Goal: Task Accomplishment & Management: Use online tool/utility

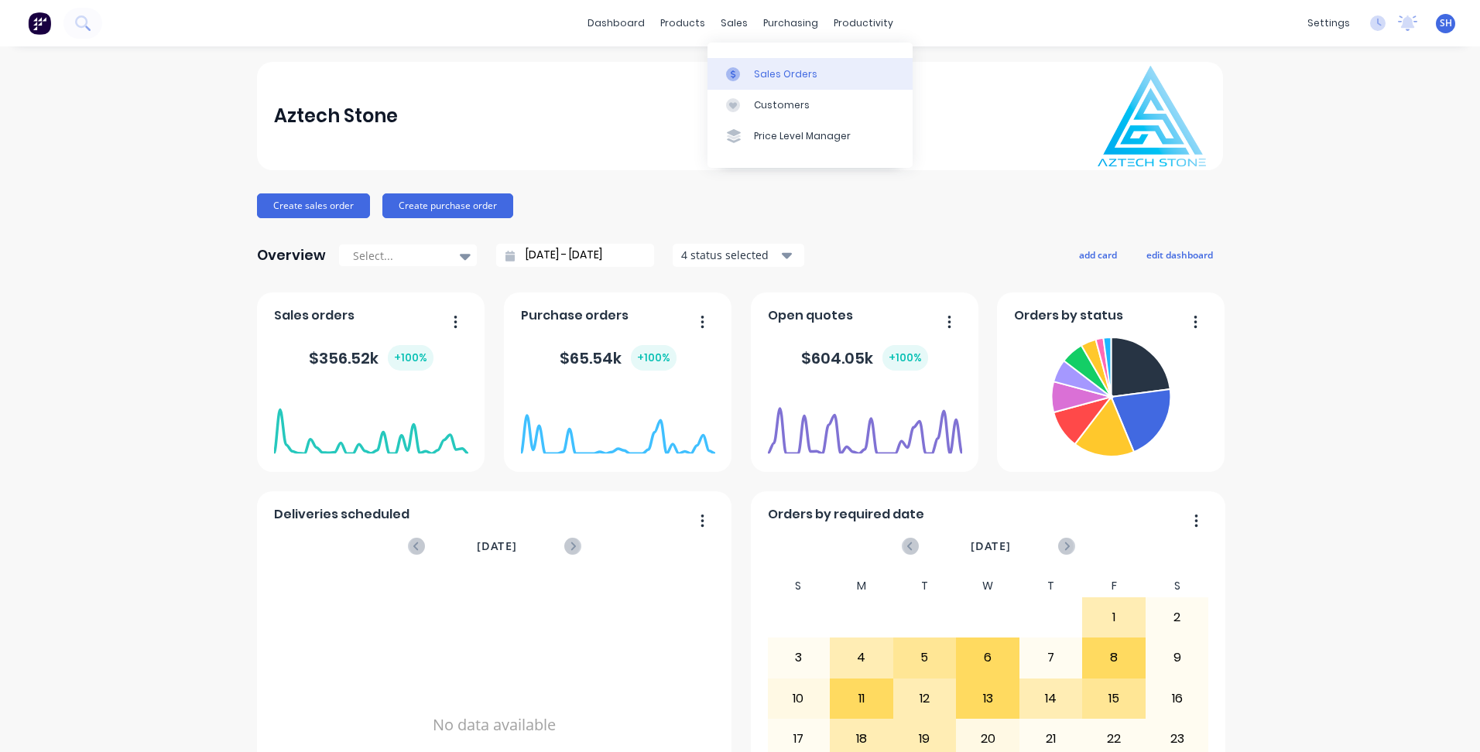
click at [751, 77] on link "Sales Orders" at bounding box center [809, 73] width 205 height 31
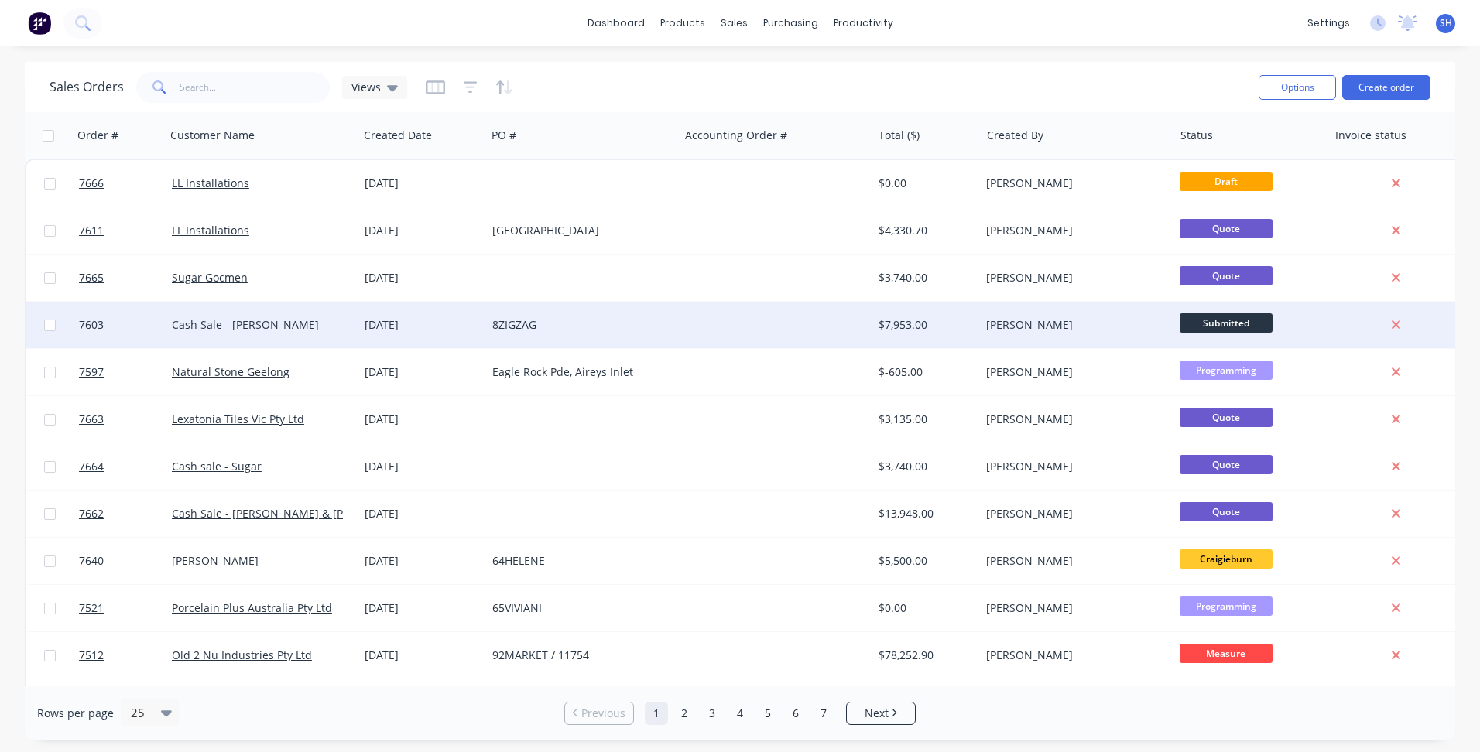
click at [613, 331] on div "8ZIGZAG" at bounding box center [578, 324] width 172 height 15
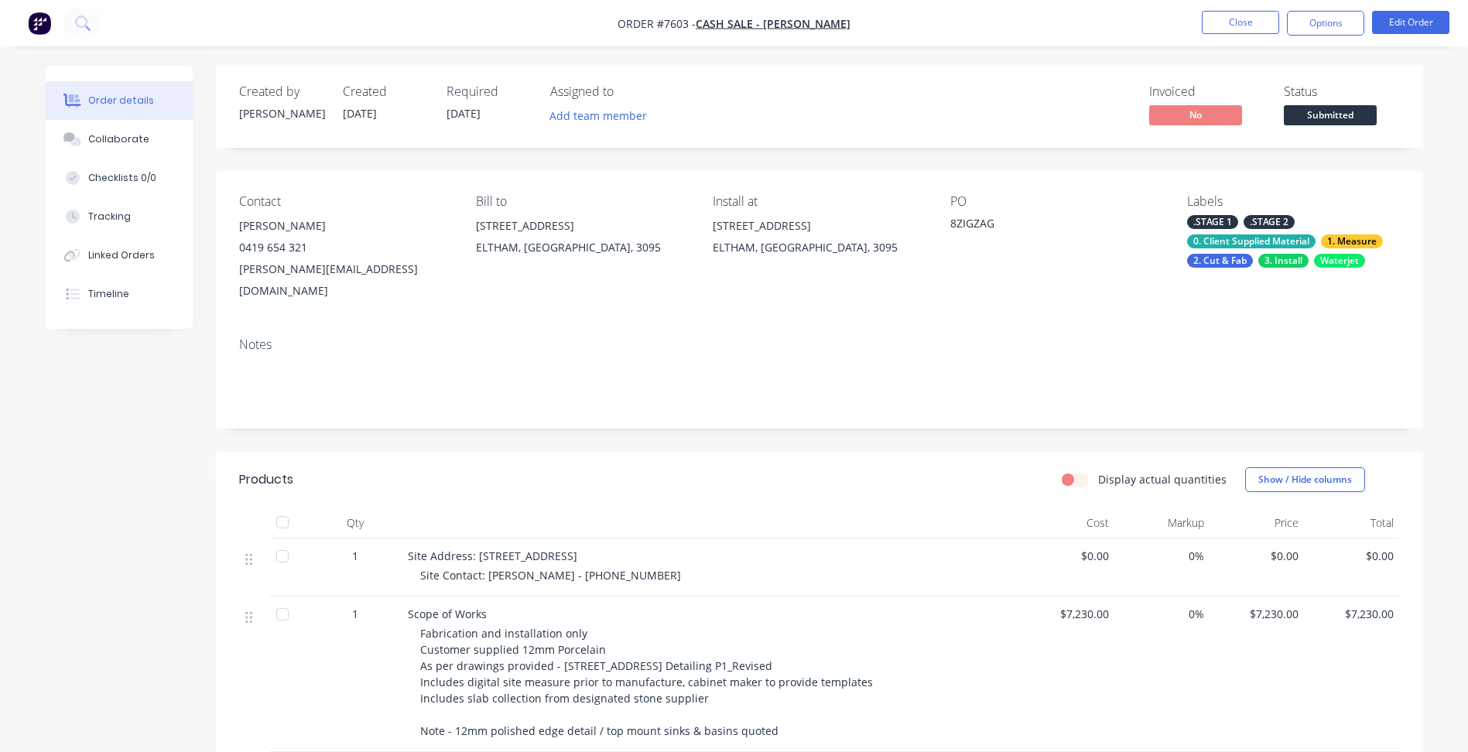
click at [751, 200] on div "Install at" at bounding box center [819, 201] width 212 height 15
drag, startPoint x: 751, startPoint y: 200, endPoint x: 719, endPoint y: 205, distance: 32.9
click at [719, 205] on div "Install at" at bounding box center [819, 201] width 212 height 15
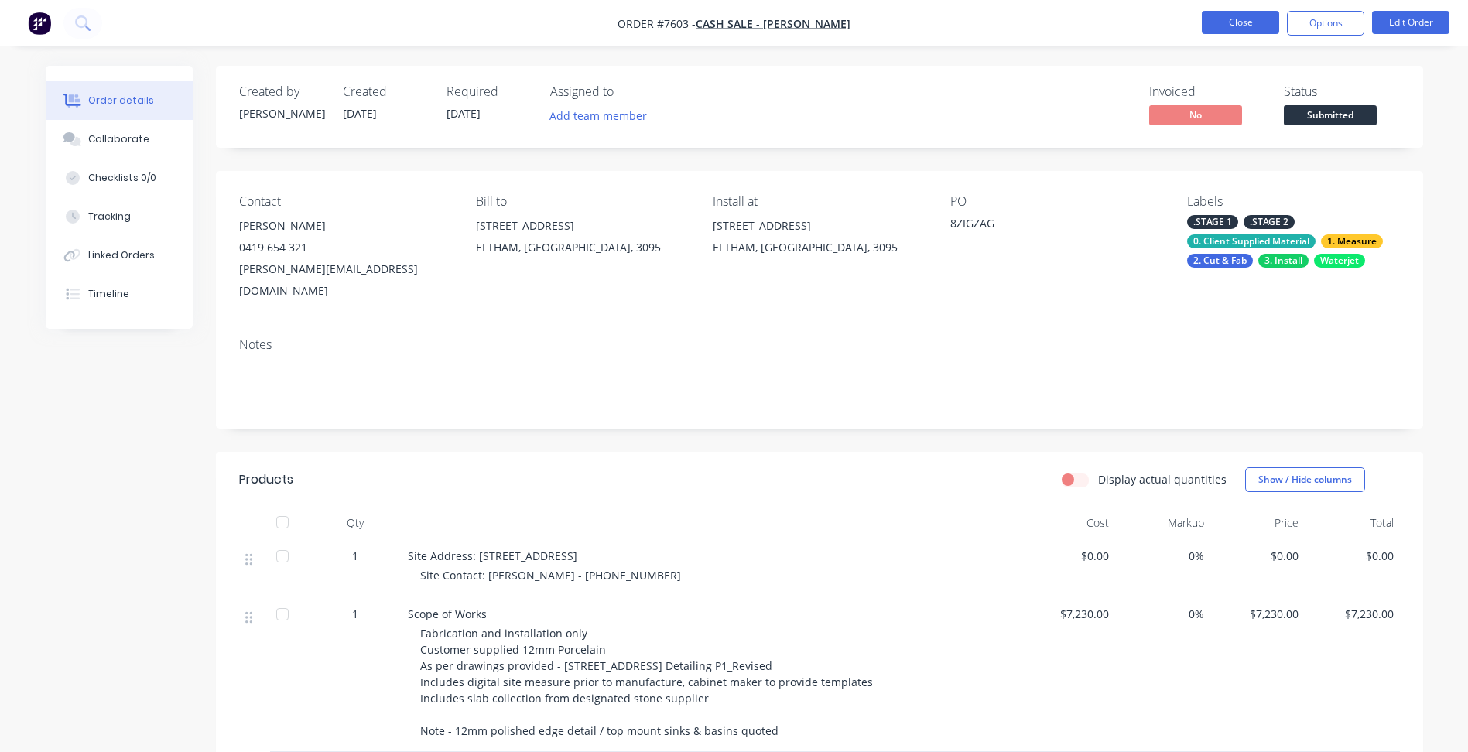
click at [1244, 29] on button "Close" at bounding box center [1240, 22] width 77 height 23
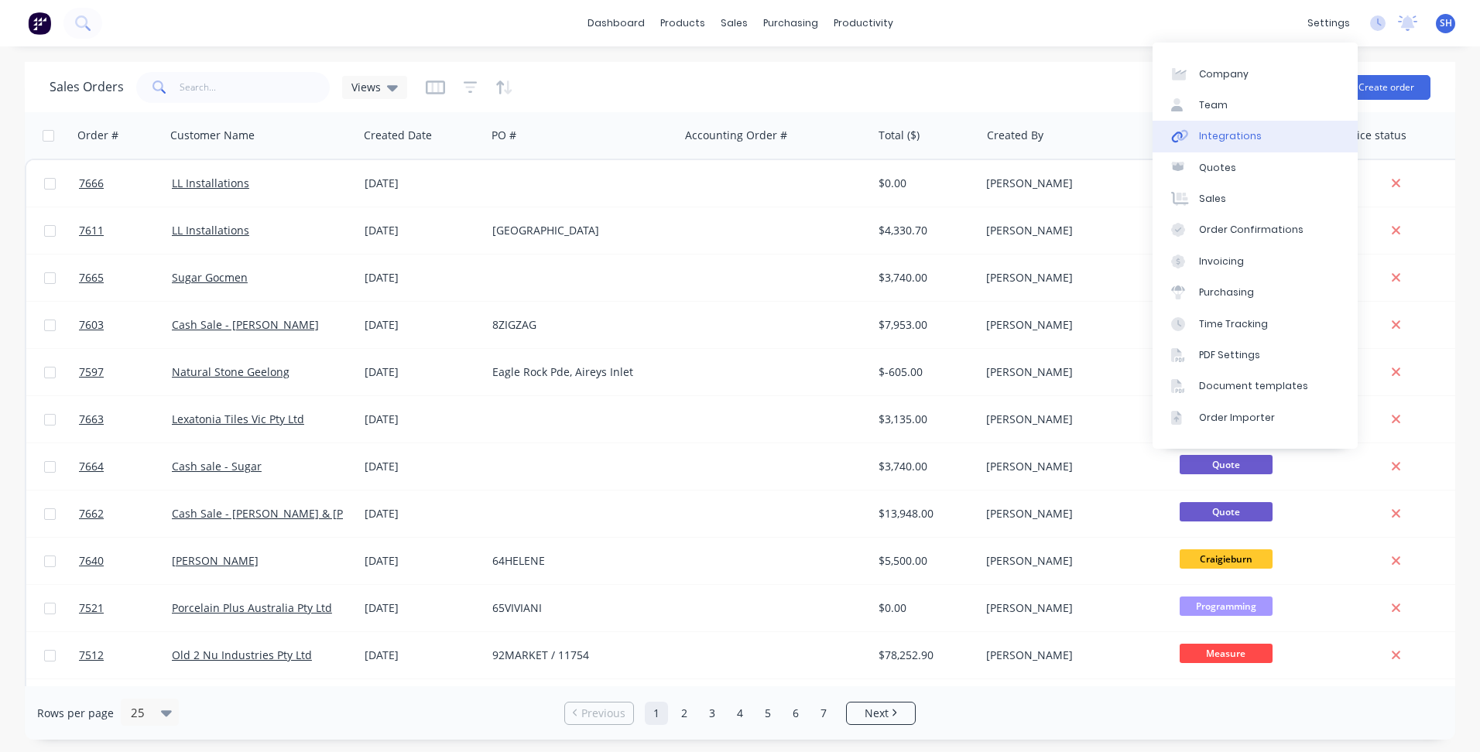
click at [1301, 142] on link "Integrations" at bounding box center [1254, 136] width 205 height 31
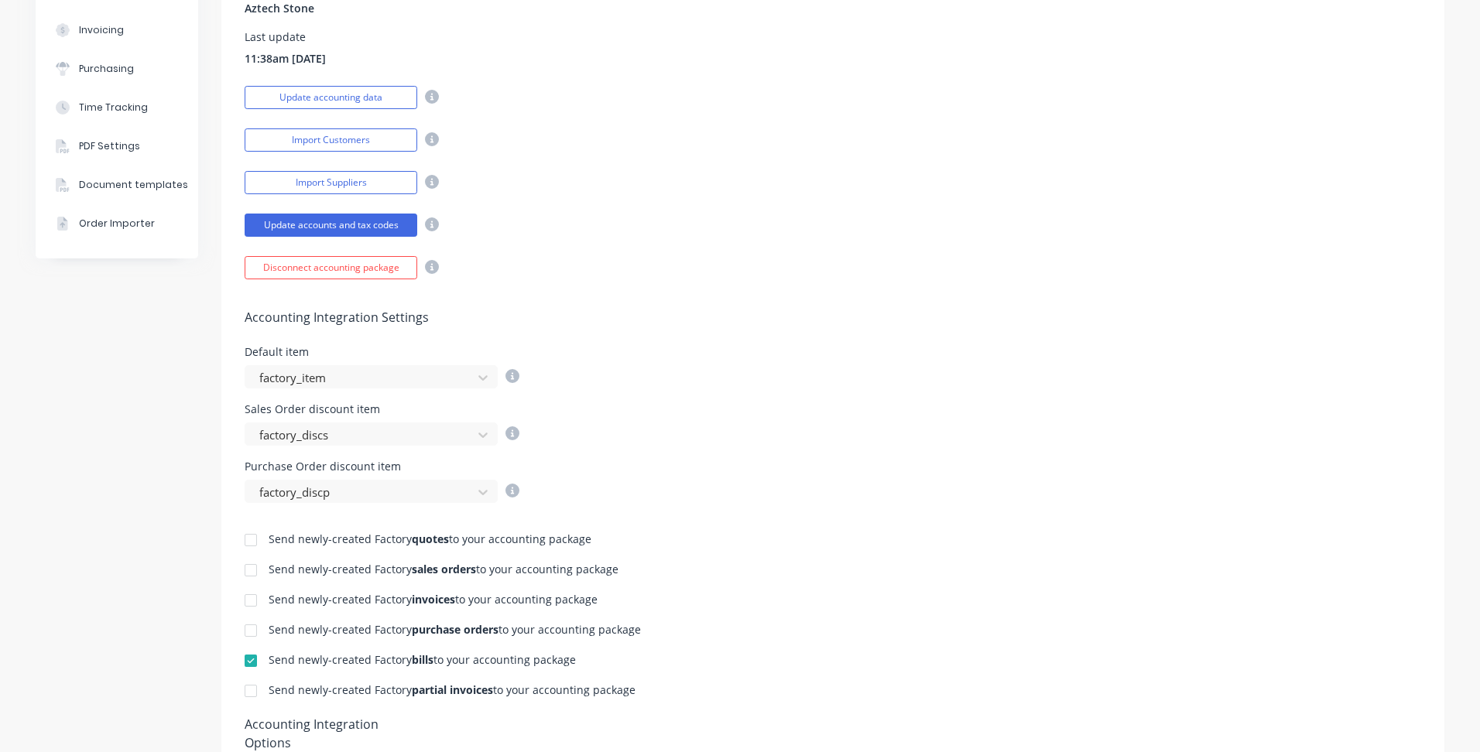
scroll to position [464, 0]
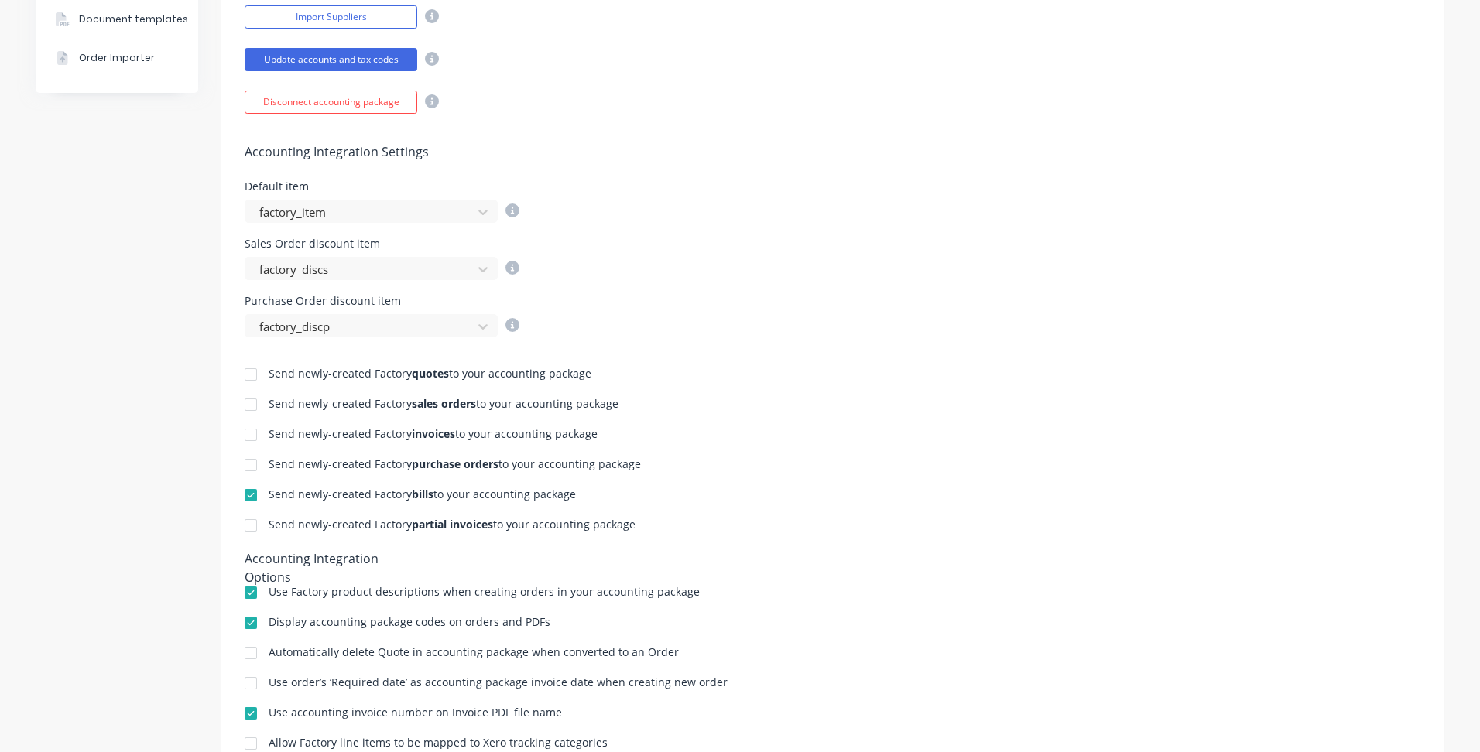
click at [250, 434] on div at bounding box center [250, 434] width 31 height 31
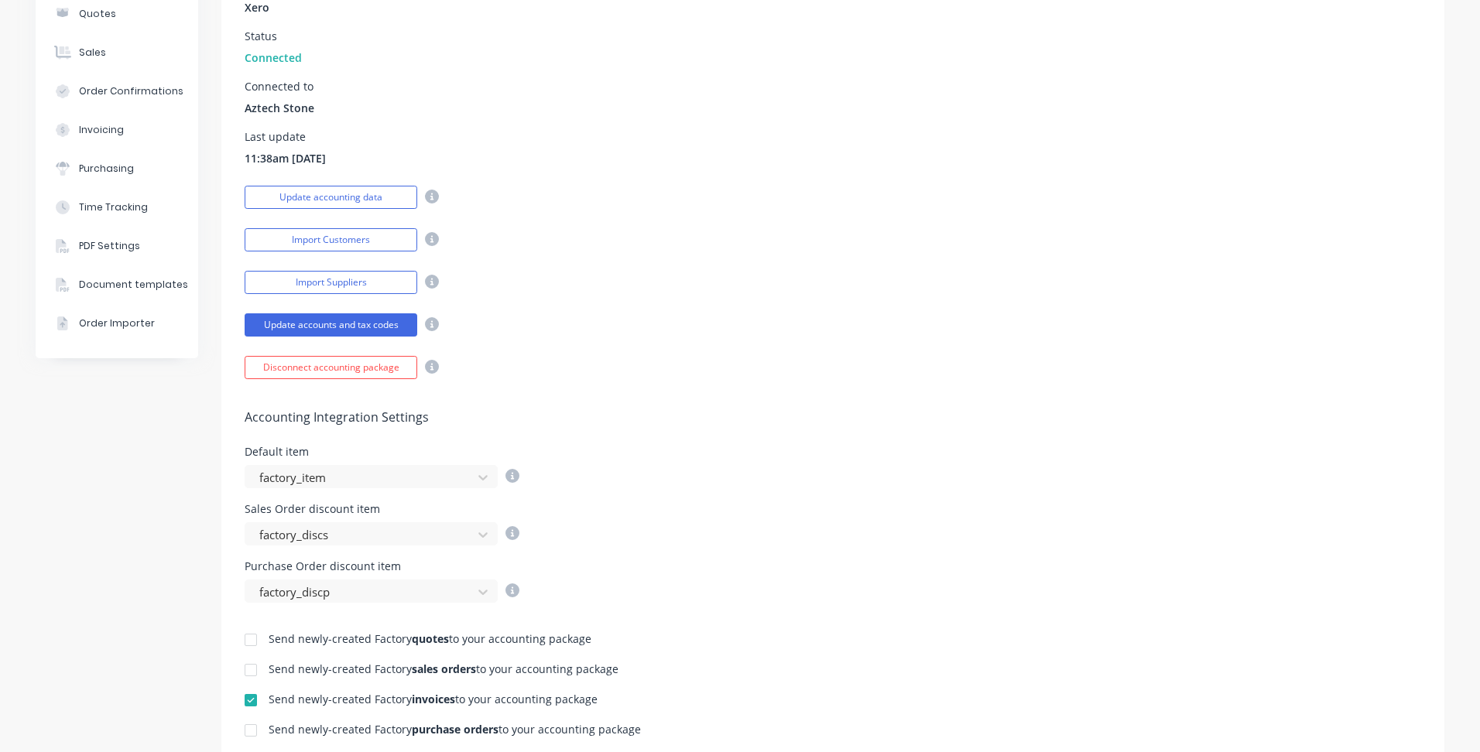
scroll to position [0, 0]
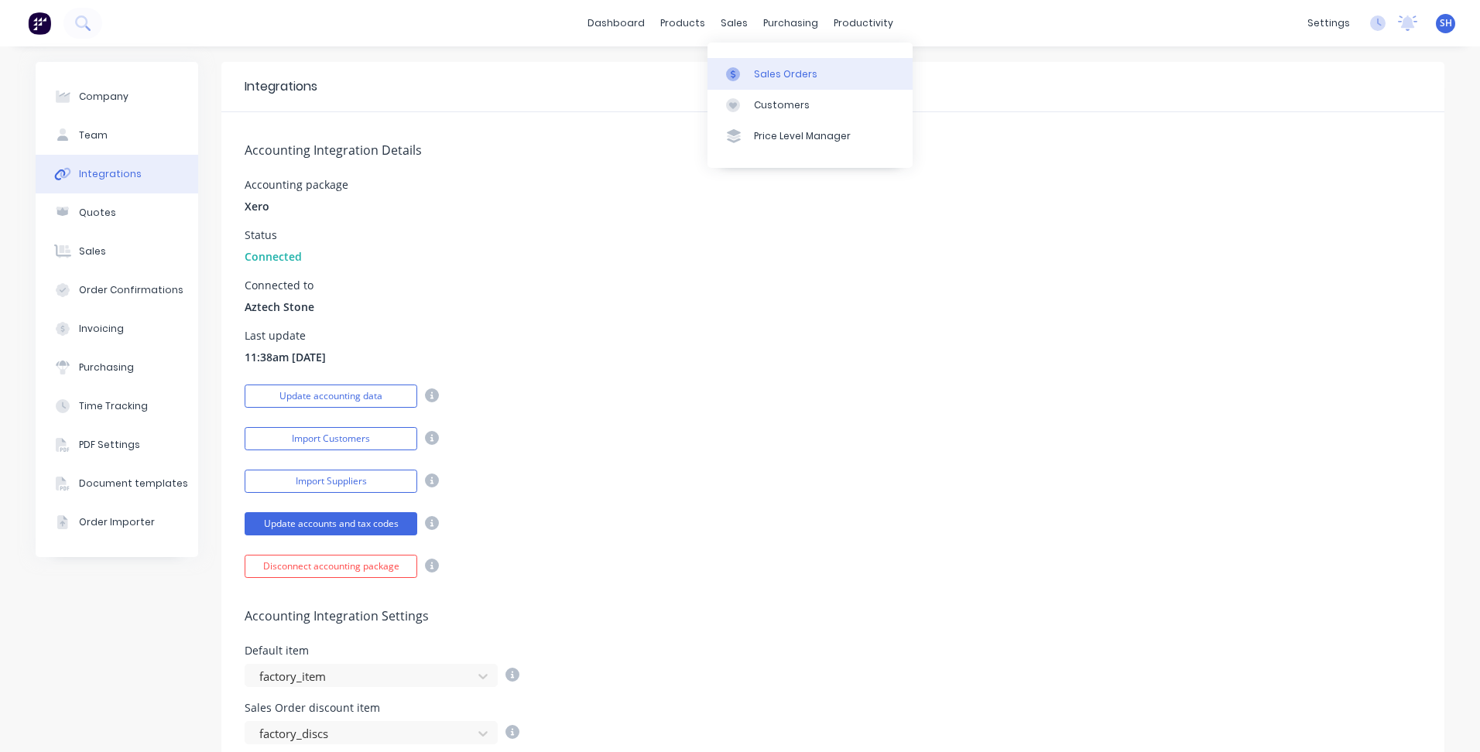
click at [757, 67] on div "Sales Orders" at bounding box center [785, 74] width 63 height 14
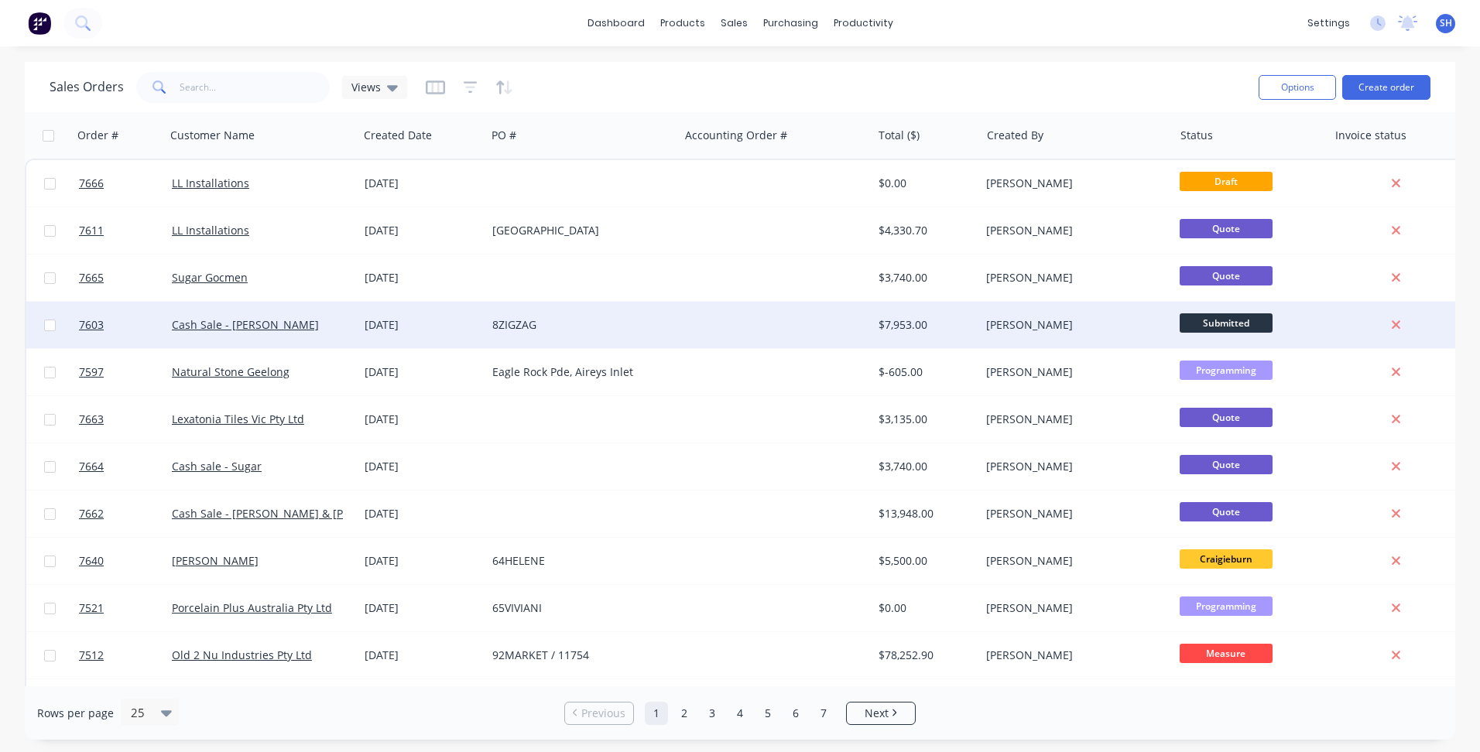
click at [634, 320] on div "8ZIGZAG" at bounding box center [578, 324] width 172 height 15
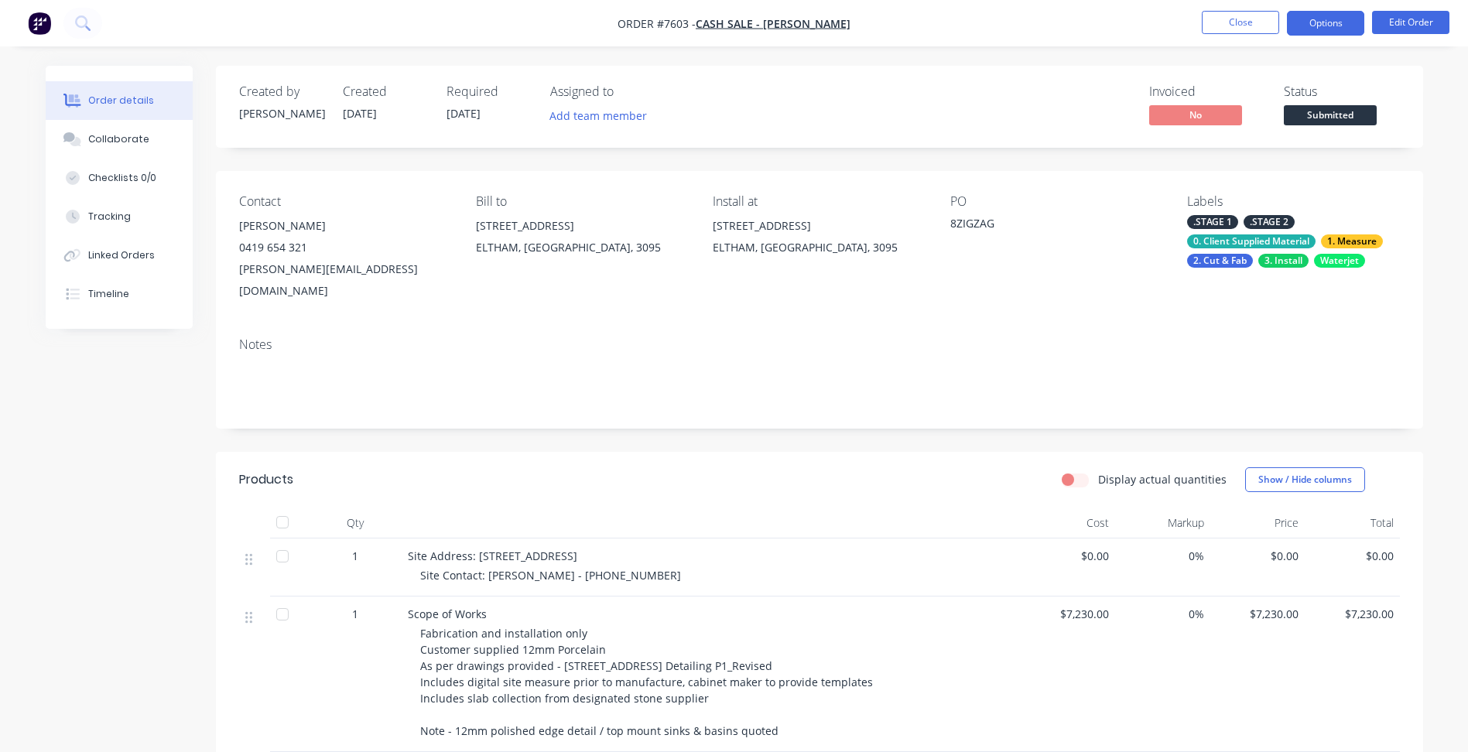
click at [1332, 28] on button "Options" at bounding box center [1325, 23] width 77 height 25
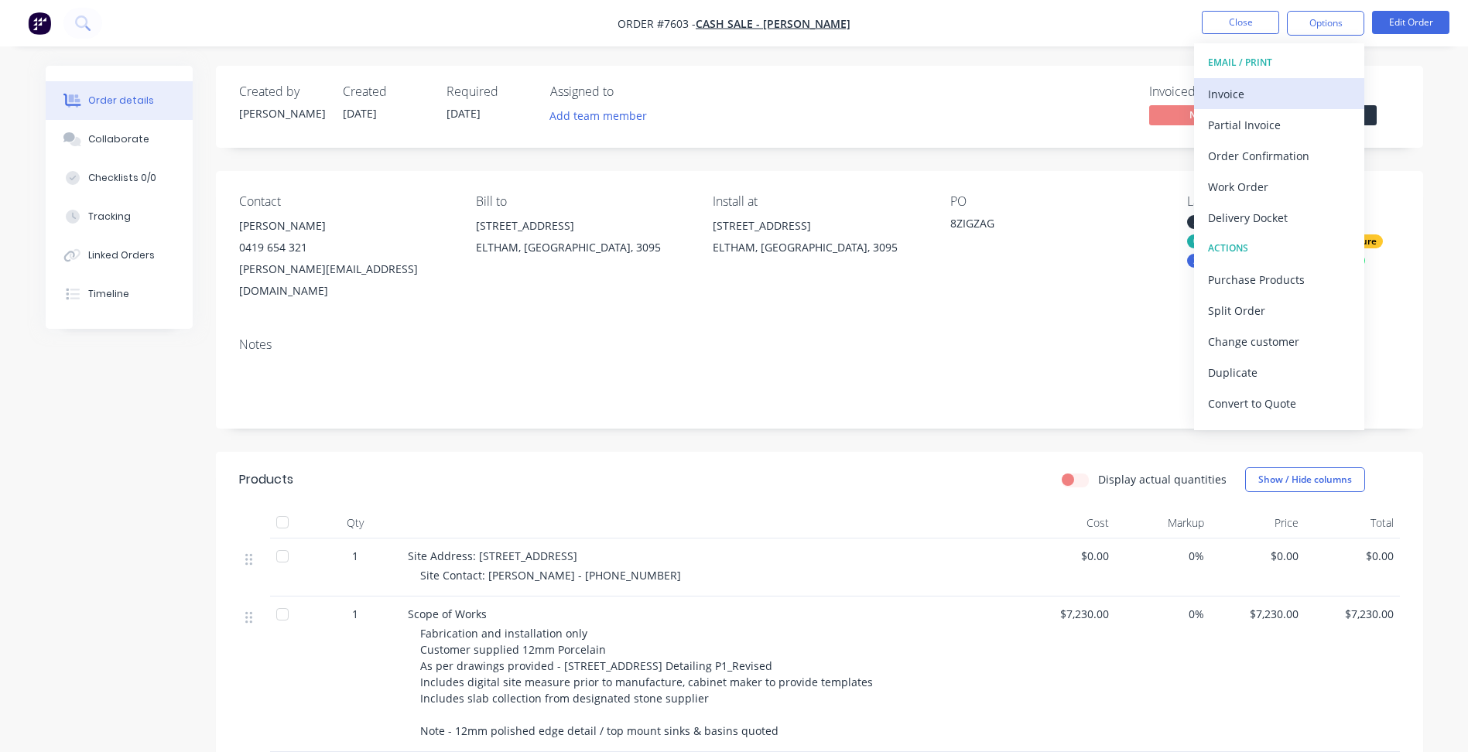
click at [1288, 92] on div "Invoice" at bounding box center [1279, 94] width 142 height 22
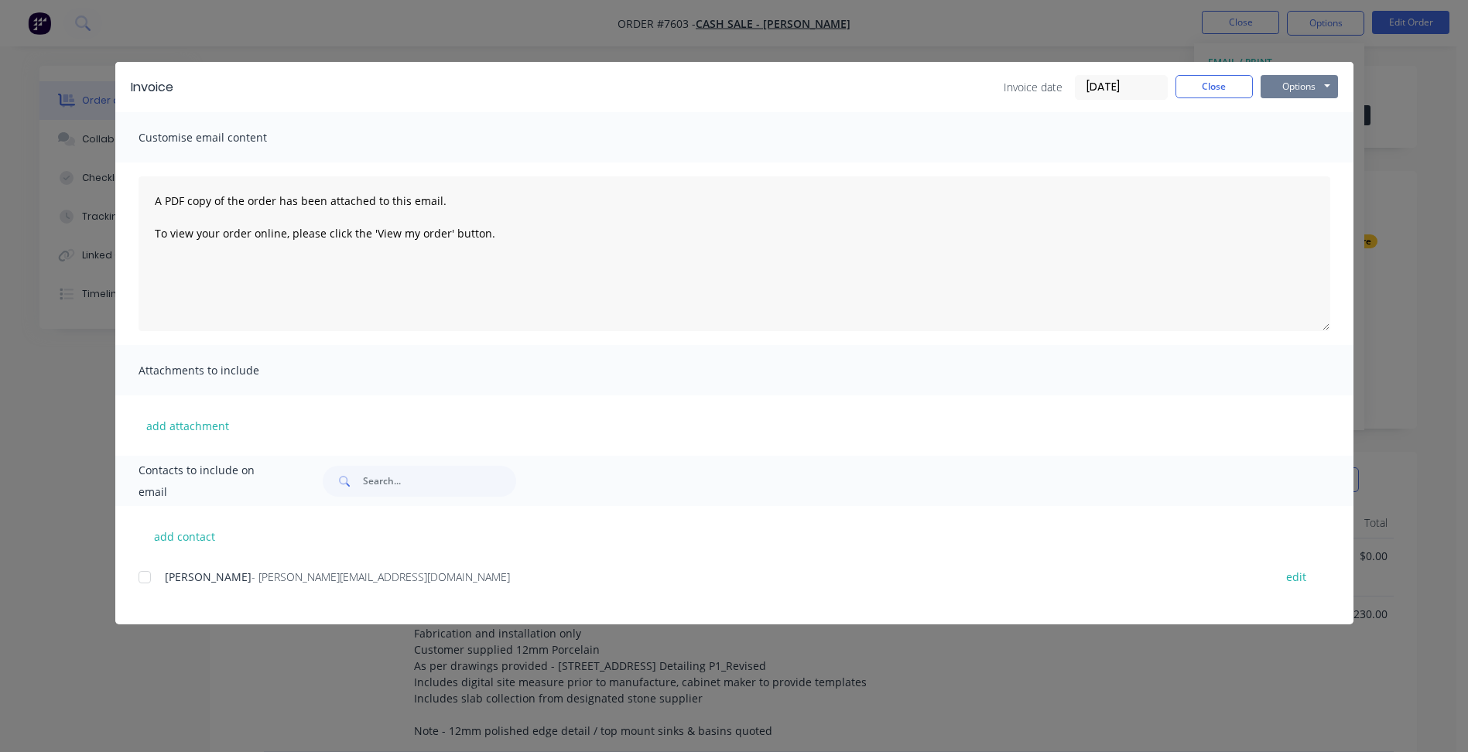
click at [1292, 84] on button "Options" at bounding box center [1299, 86] width 77 height 23
click at [1293, 144] on button "Print" at bounding box center [1310, 140] width 99 height 26
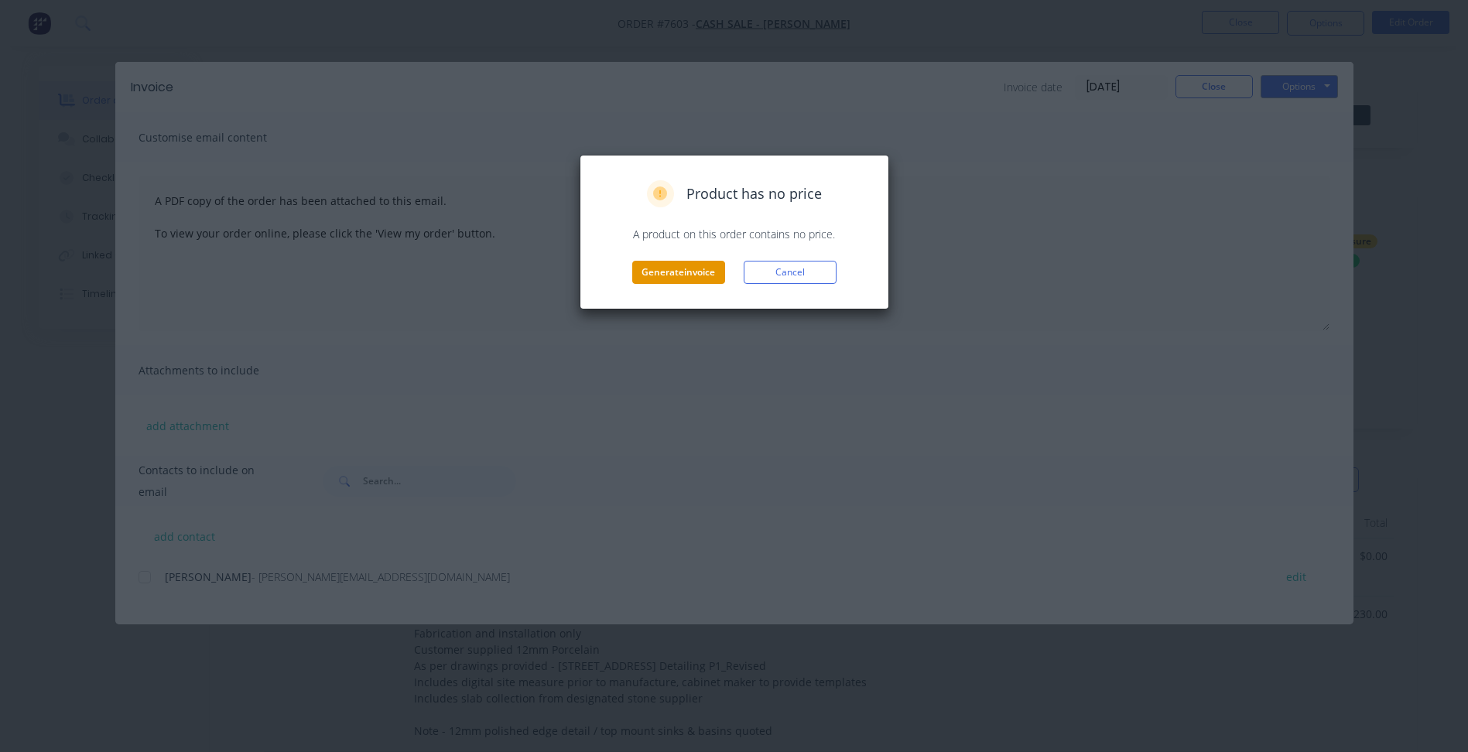
click at [686, 267] on button "Generate invoice" at bounding box center [678, 272] width 93 height 23
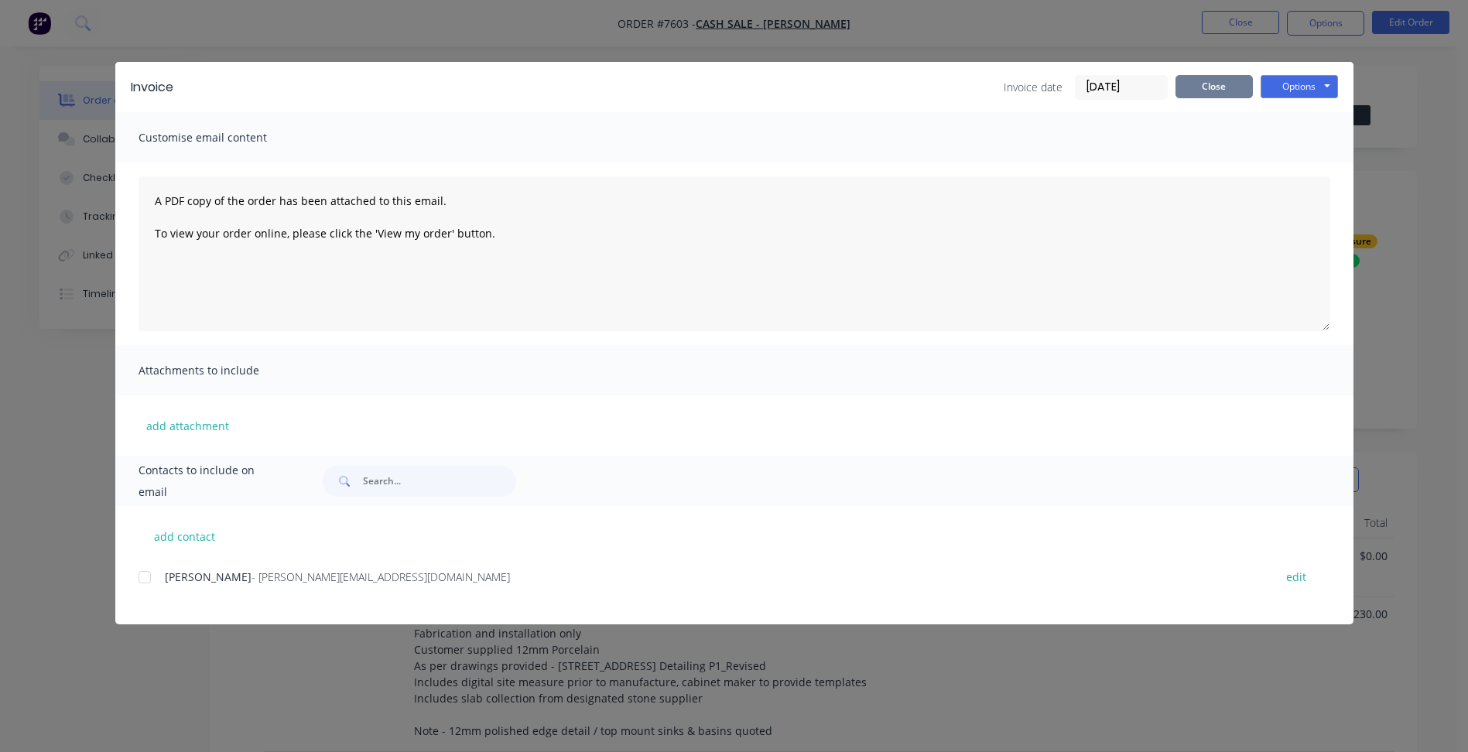
click at [1197, 88] on button "Close" at bounding box center [1213, 86] width 77 height 23
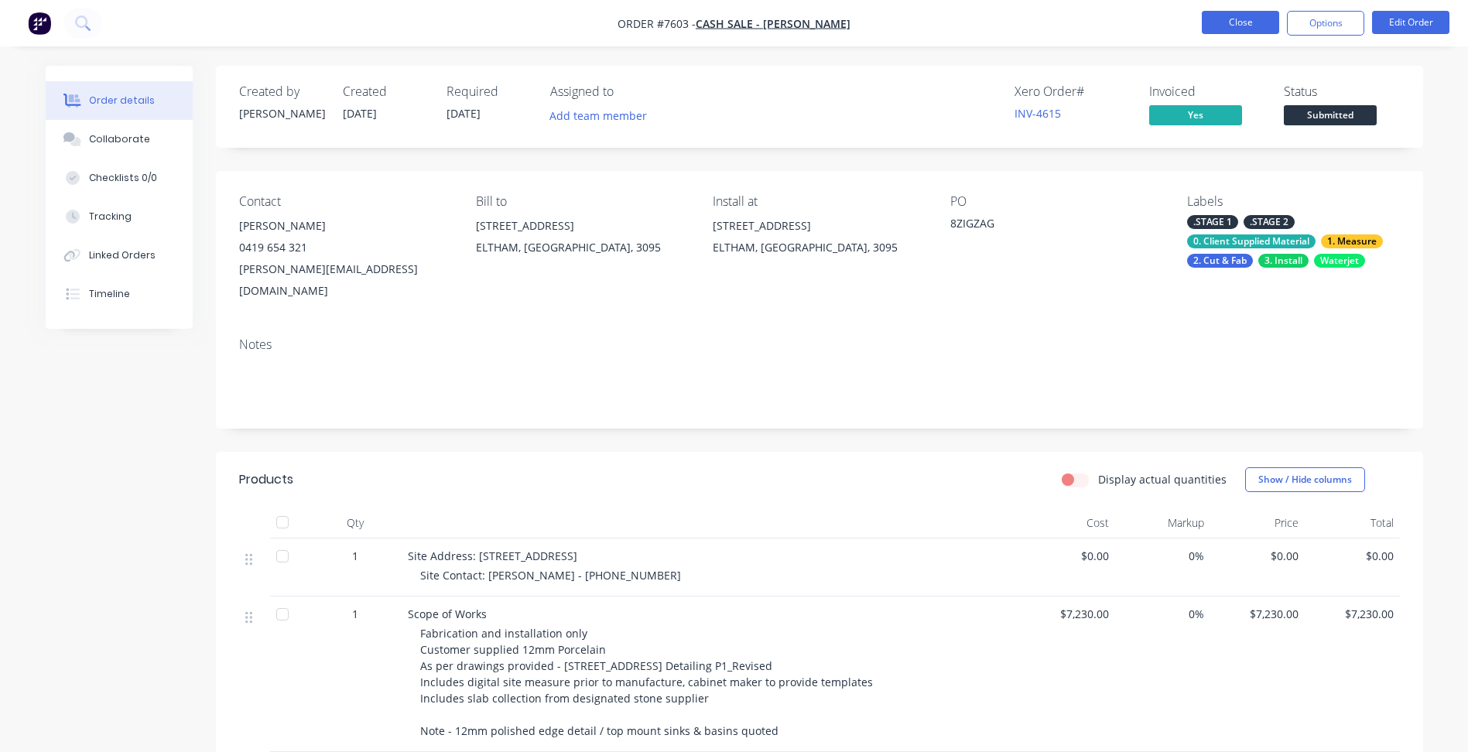
click at [1232, 24] on button "Close" at bounding box center [1240, 22] width 77 height 23
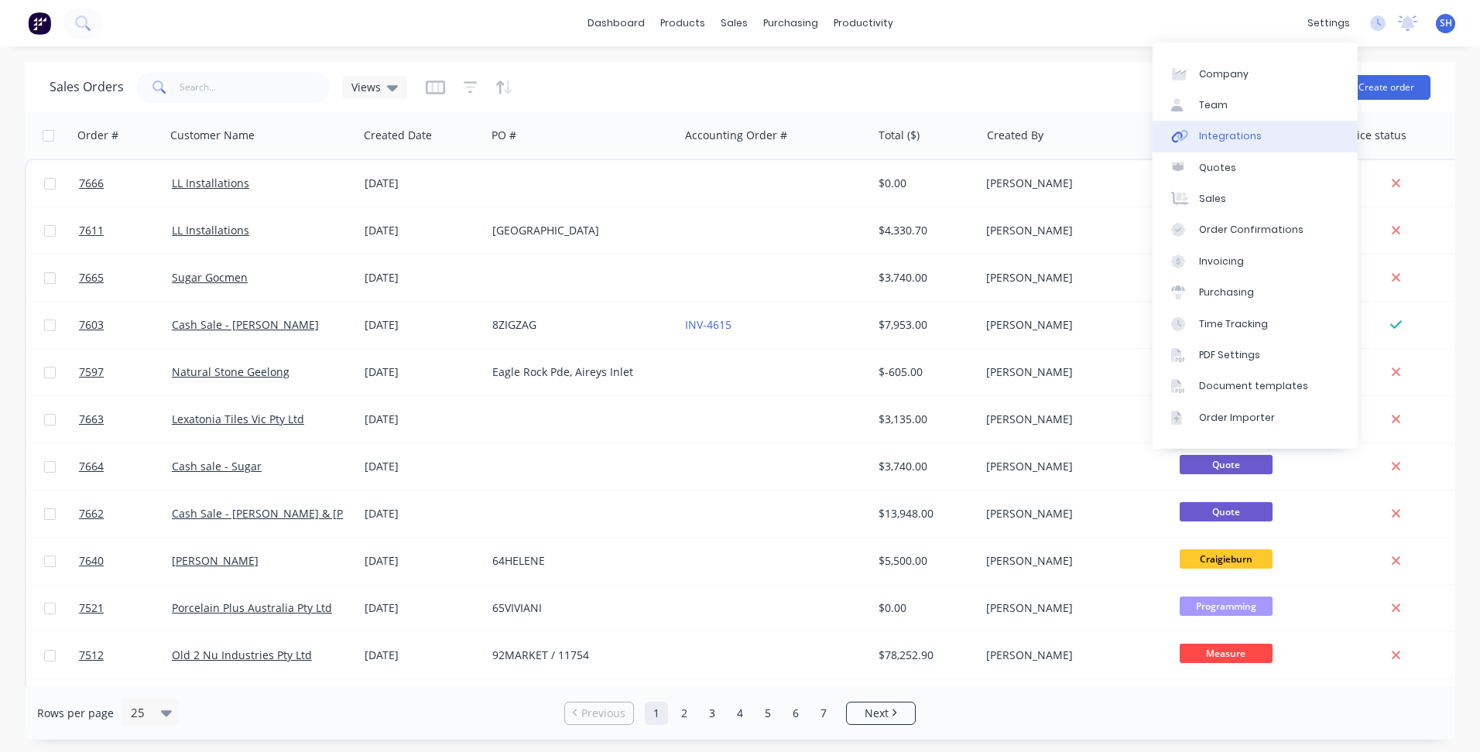
click at [1258, 144] on link "Integrations" at bounding box center [1254, 136] width 205 height 31
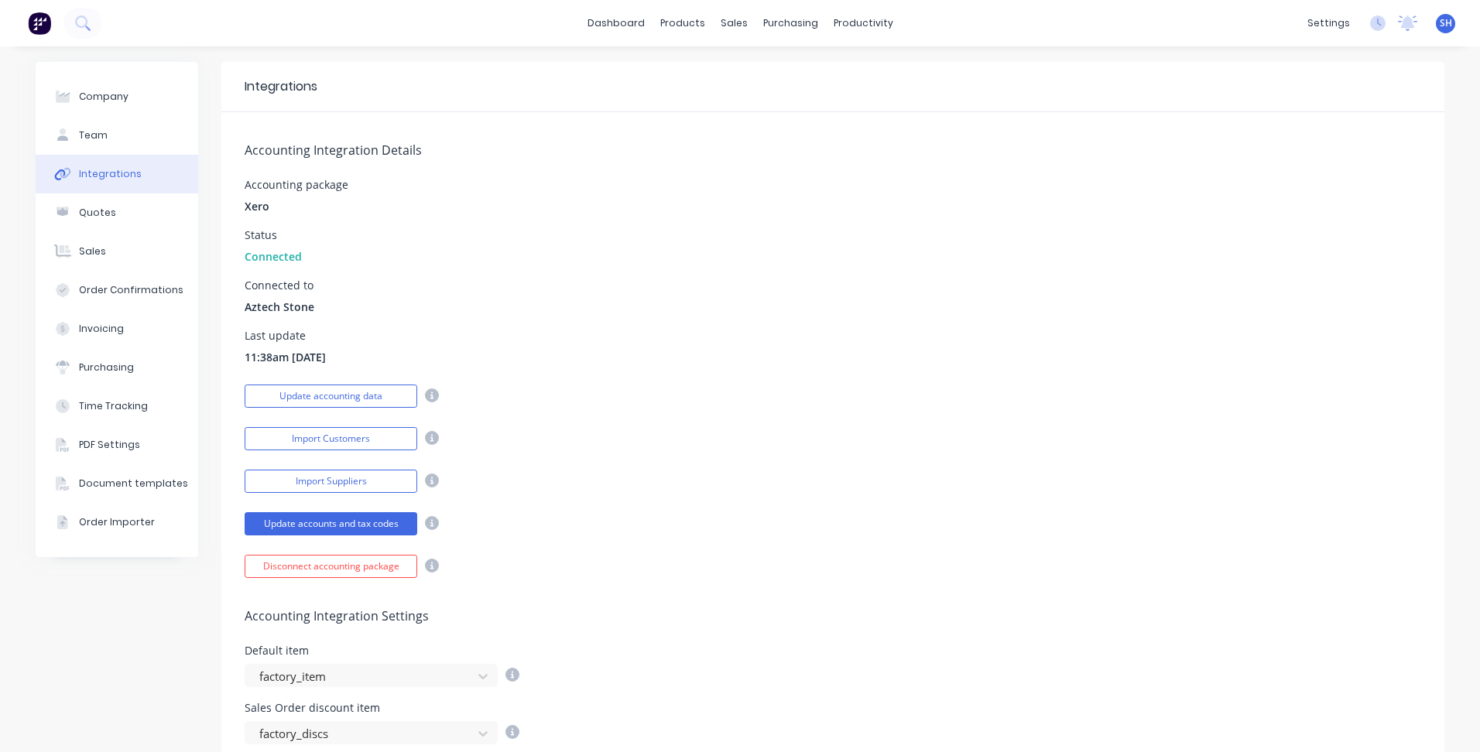
scroll to position [310, 0]
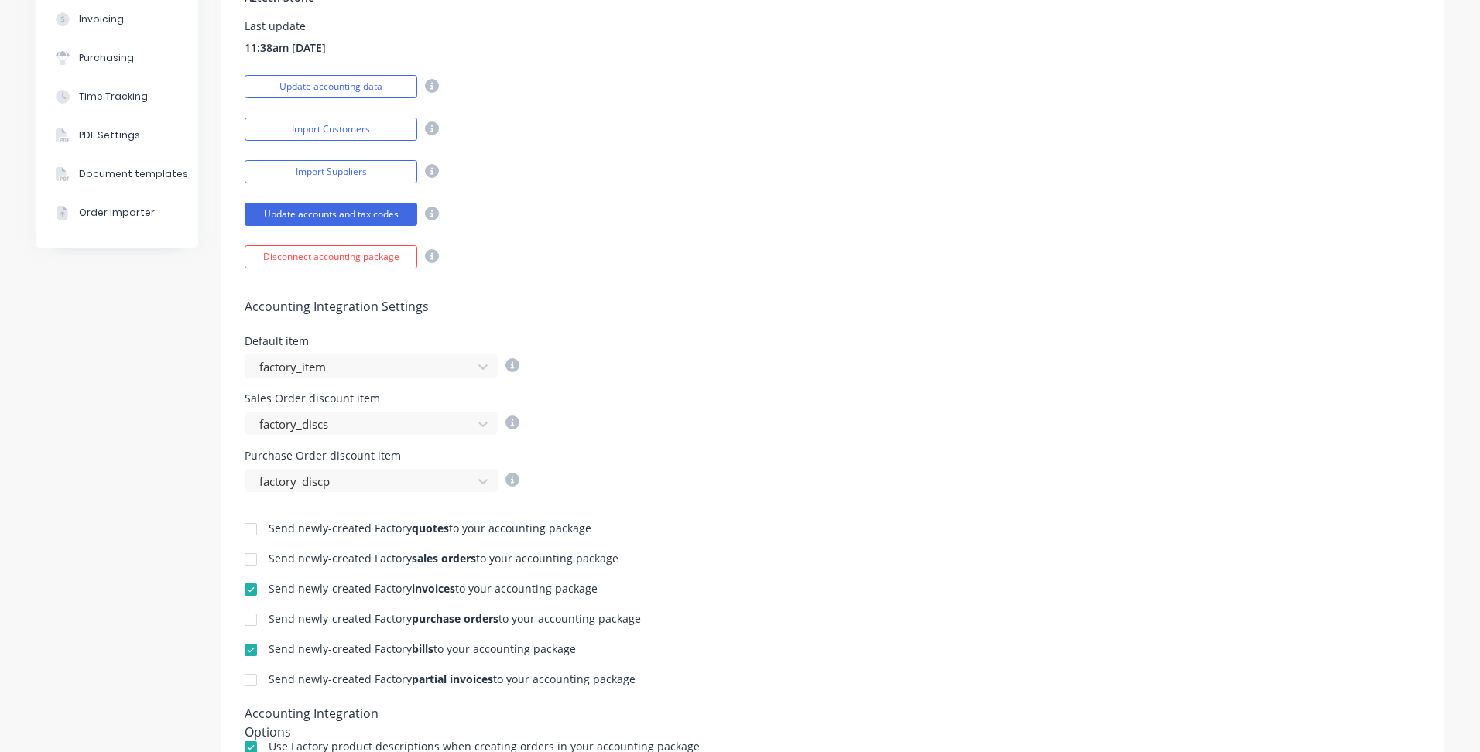
click at [243, 591] on div at bounding box center [250, 589] width 31 height 31
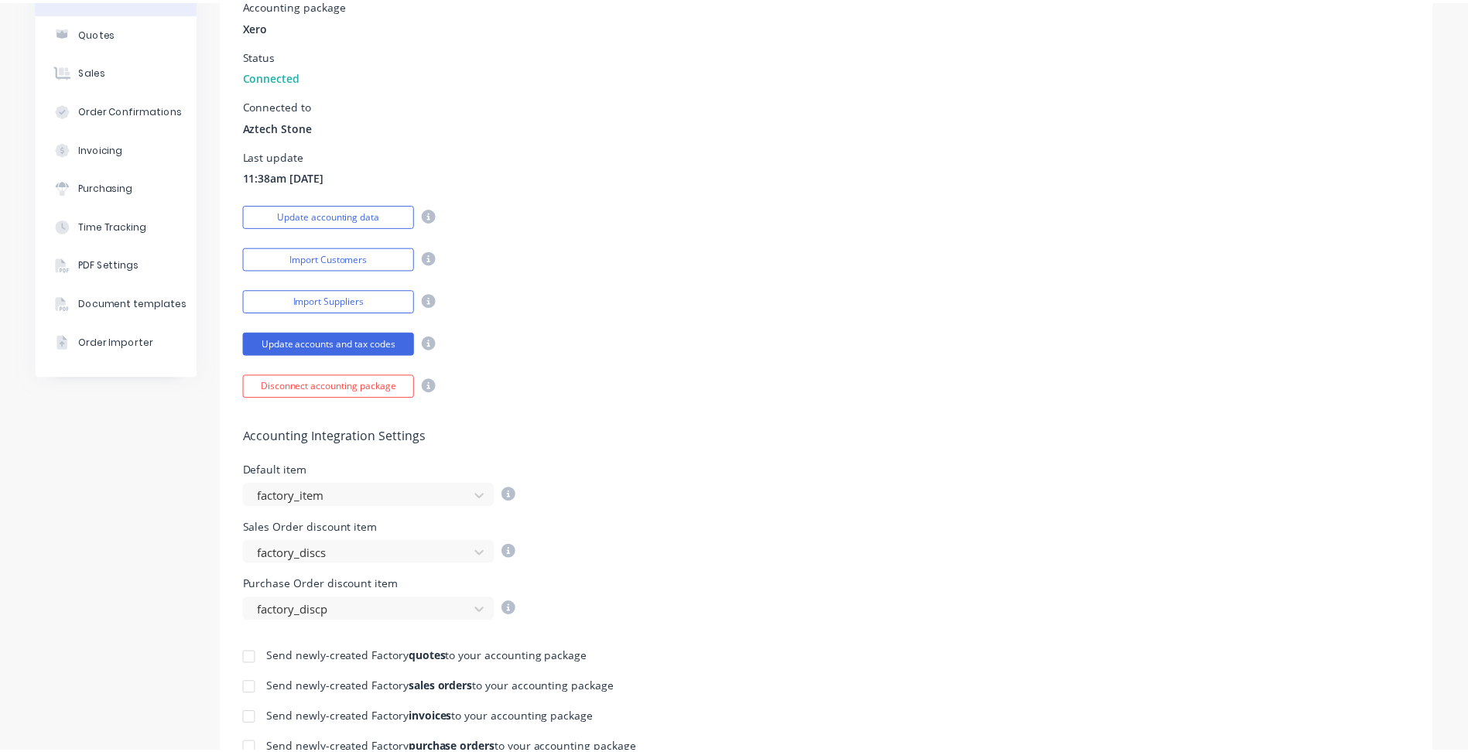
scroll to position [0, 0]
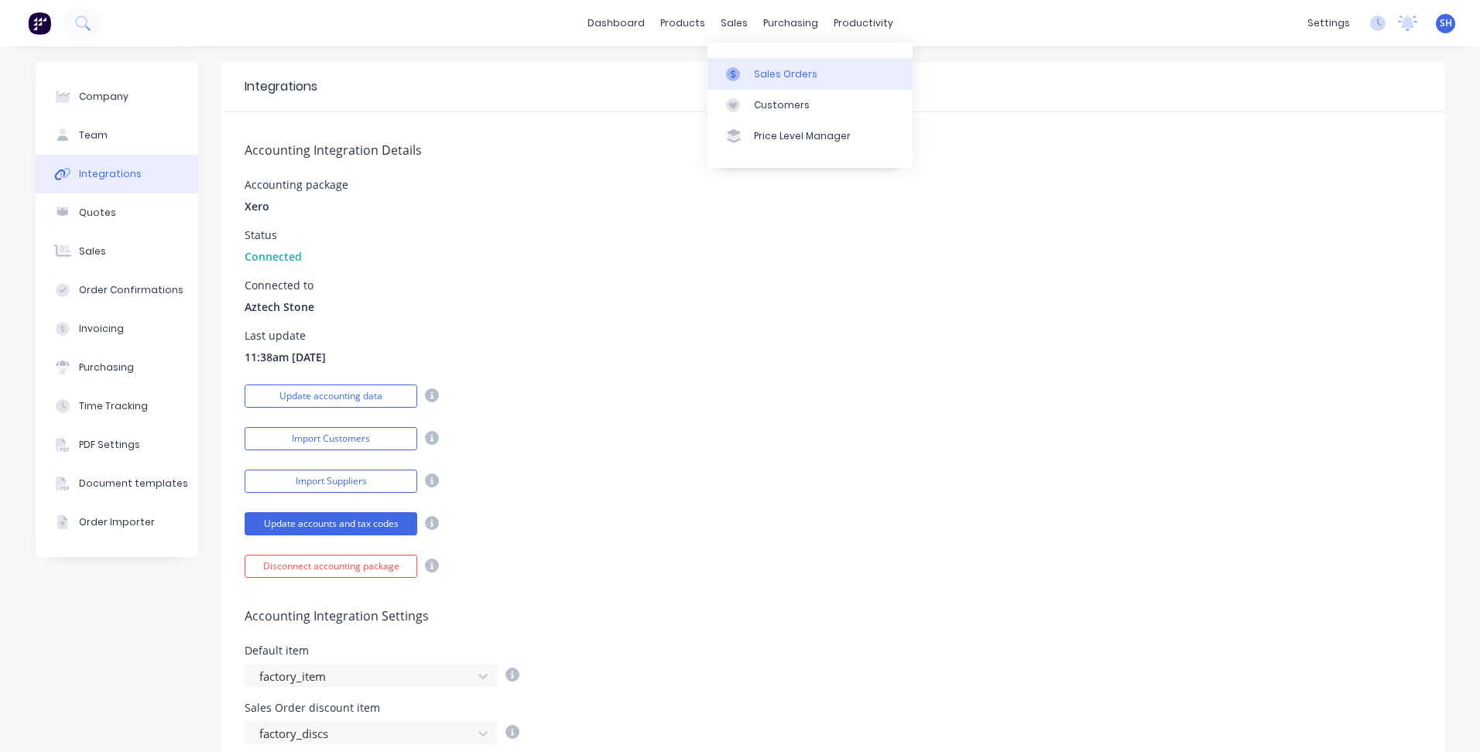
click at [744, 74] on div at bounding box center [737, 74] width 23 height 14
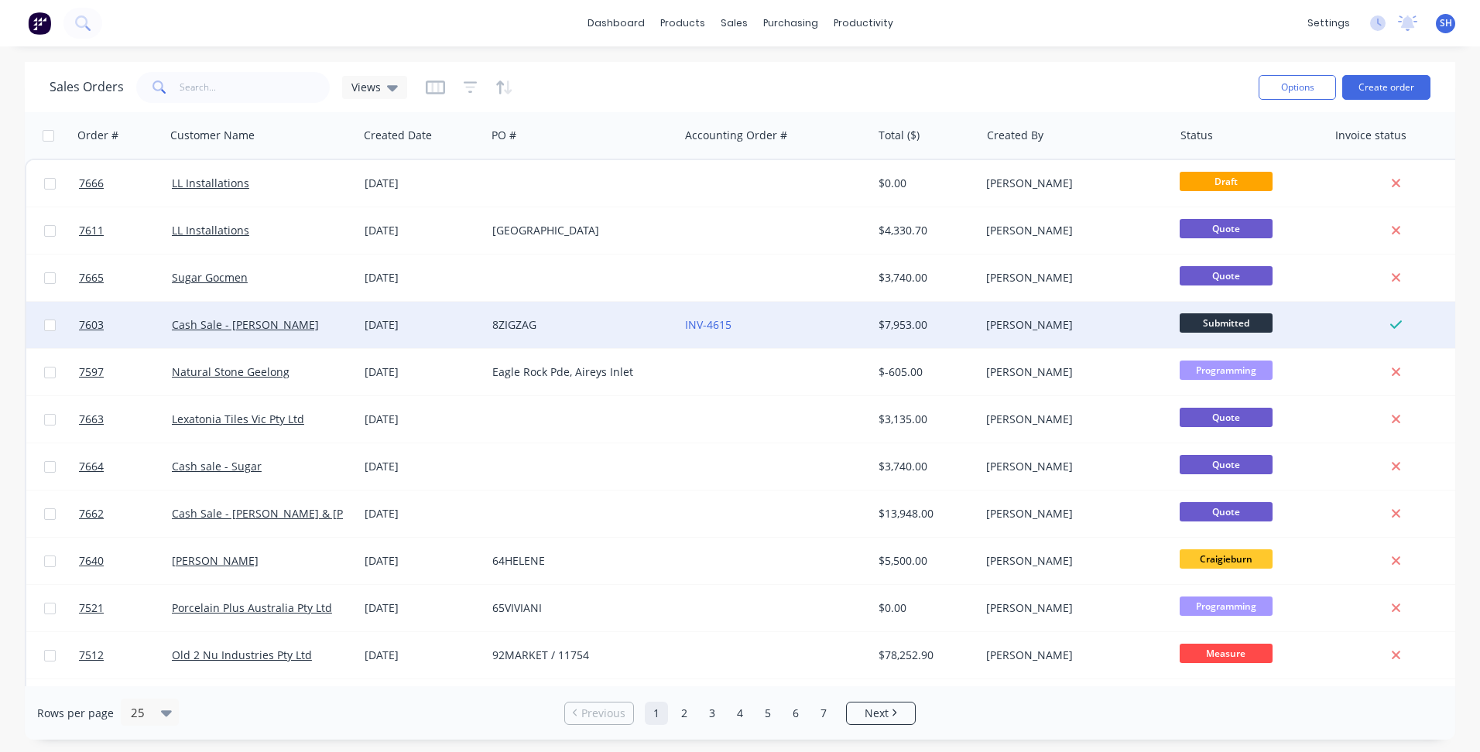
click at [591, 334] on div "8ZIGZAG" at bounding box center [582, 325] width 193 height 46
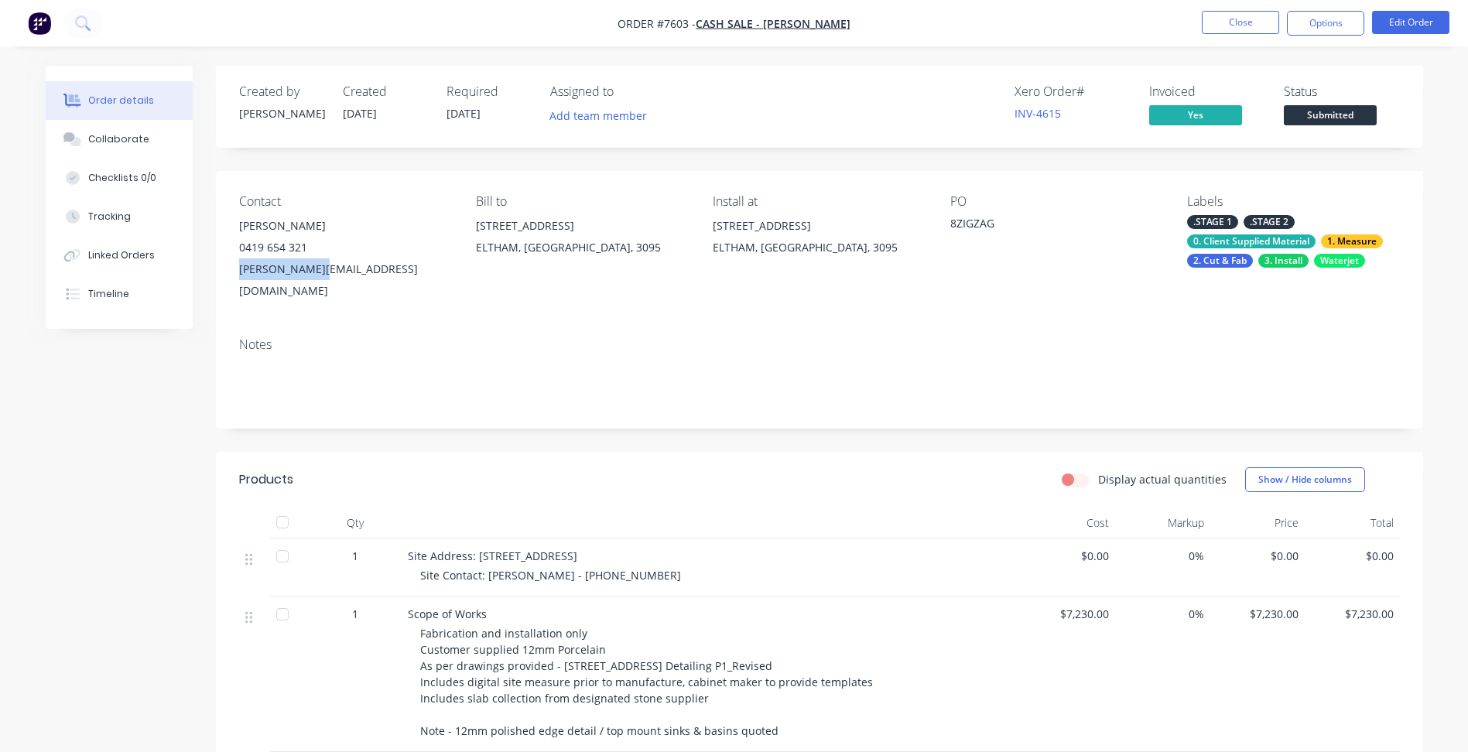
drag, startPoint x: 332, startPoint y: 274, endPoint x: 238, endPoint y: 276, distance: 93.7
click at [239, 276] on div "[PERSON_NAME][EMAIL_ADDRESS][DOMAIN_NAME]" at bounding box center [345, 279] width 212 height 43
copy div "[PERSON_NAME][EMAIL_ADDRESS][DOMAIN_NAME]"
drag, startPoint x: 306, startPoint y: 243, endPoint x: 241, endPoint y: 245, distance: 65.0
click at [241, 245] on div "0419 654 321" at bounding box center [345, 248] width 212 height 22
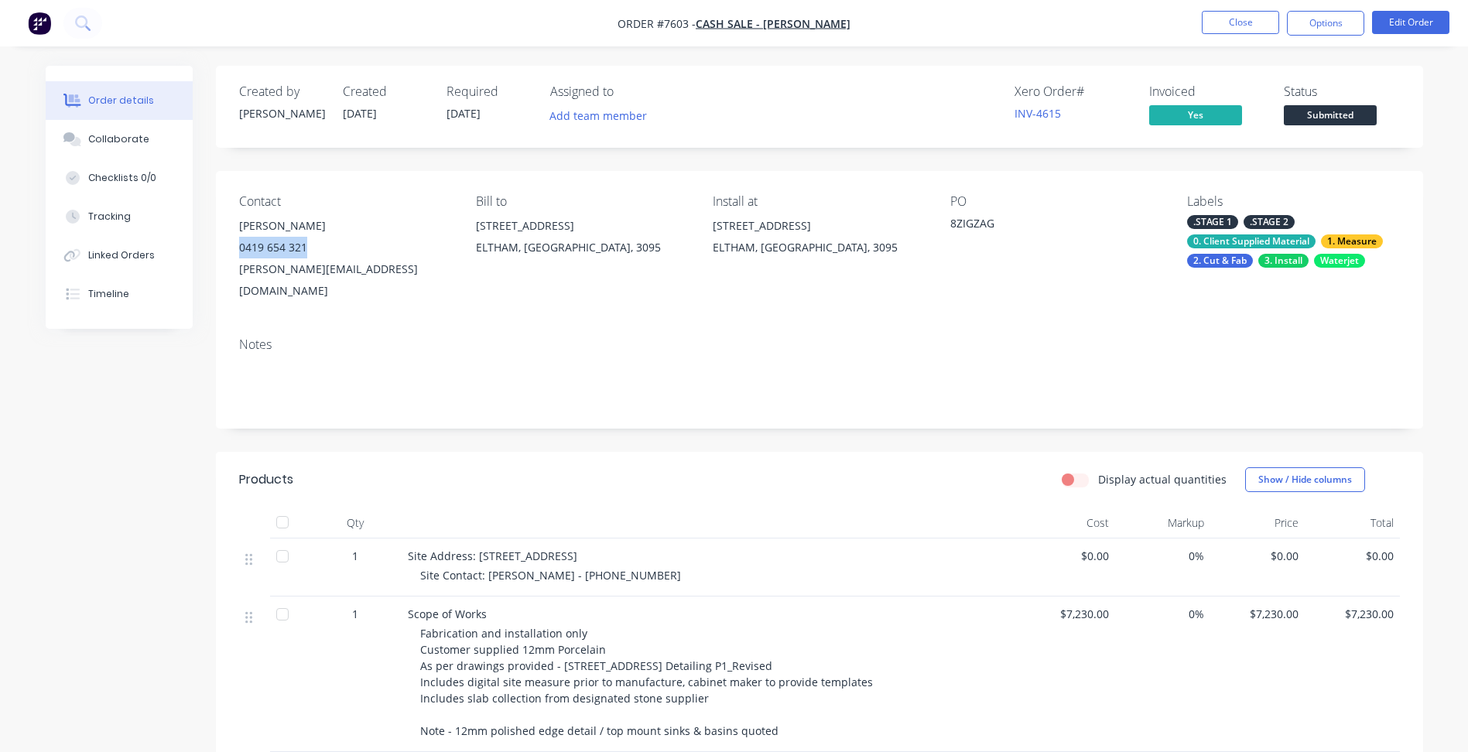
copy div "0419 654 321"
